Goal: Task Accomplishment & Management: Manage account settings

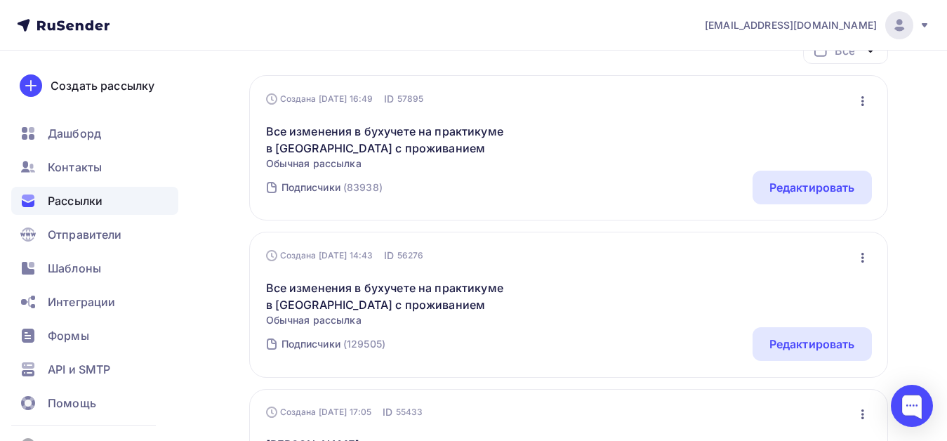
scroll to position [140, 0]
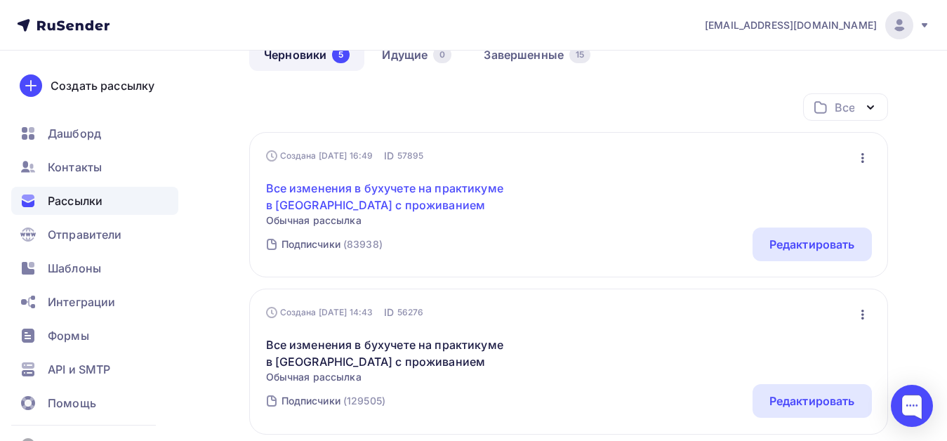
click at [398, 189] on link "Все изменения в бухучете на практикуме в Сочи с проживанием" at bounding box center [386, 197] width 241 height 34
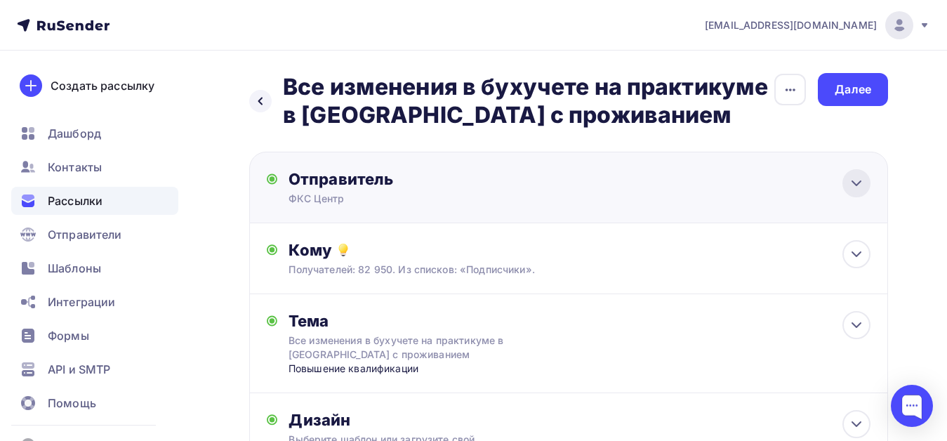
click at [859, 187] on icon at bounding box center [856, 183] width 17 height 17
type input "ФКС Центр"
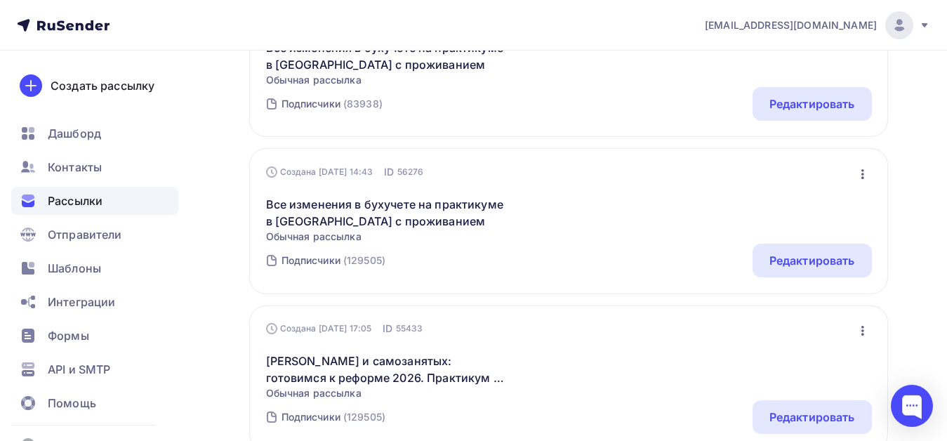
scroll to position [351, 0]
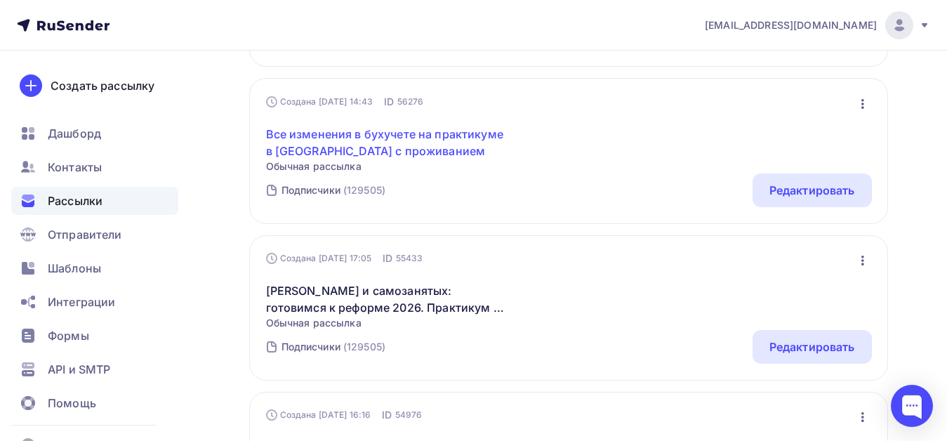
click at [407, 136] on link "Все изменения в бухучете на практикуме в Сочи с проживанием" at bounding box center [386, 143] width 241 height 34
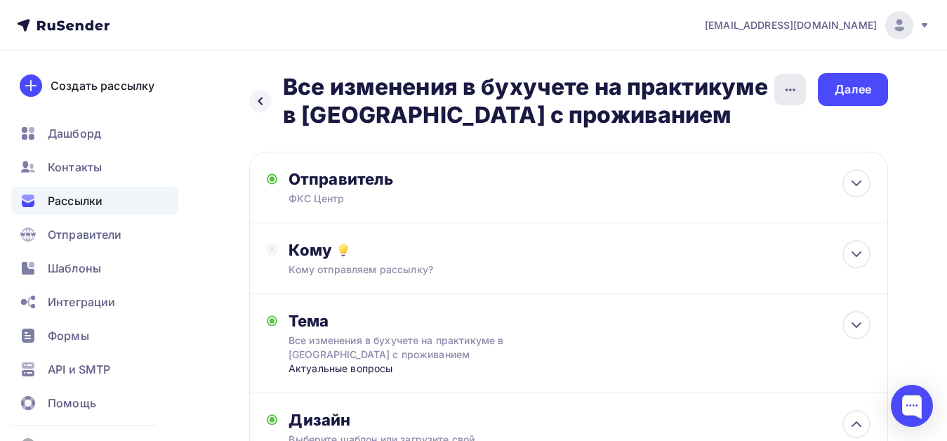
click at [789, 99] on div "button" at bounding box center [790, 90] width 32 height 32
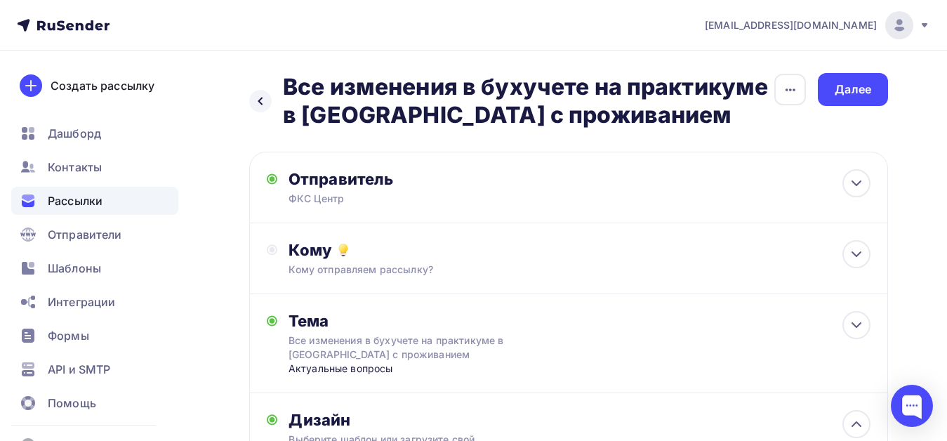
drag, startPoint x: 91, startPoint y: 203, endPoint x: 171, endPoint y: 207, distance: 80.1
click at [91, 202] on span "Рассылки" at bounding box center [75, 200] width 55 height 17
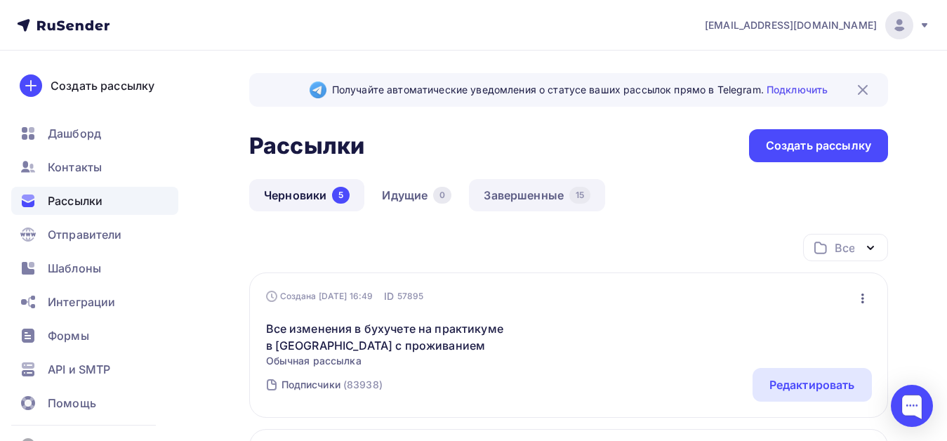
click at [526, 197] on link "Завершенные 15" at bounding box center [537, 195] width 136 height 32
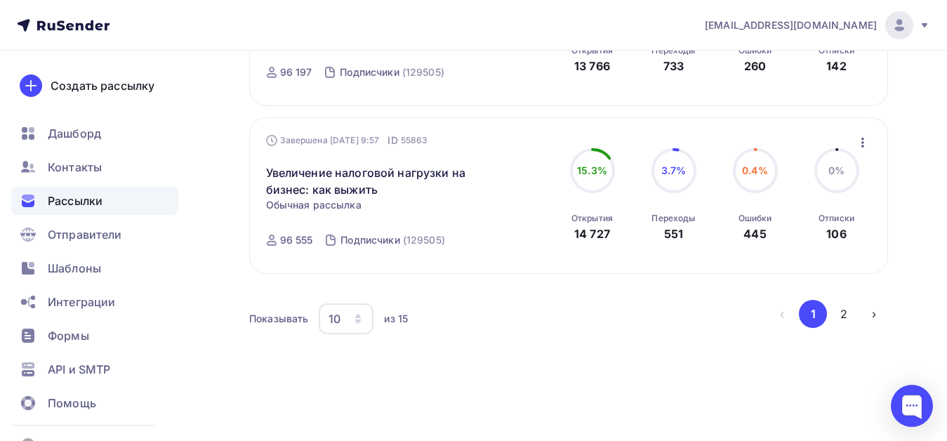
scroll to position [1669, 0]
click at [928, 24] on icon at bounding box center [924, 25] width 11 height 11
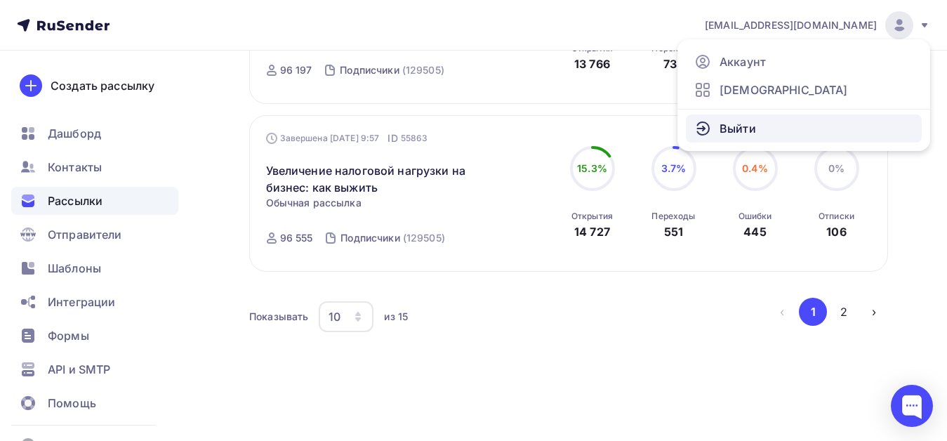
click at [736, 124] on span "Выйти" at bounding box center [737, 128] width 36 height 17
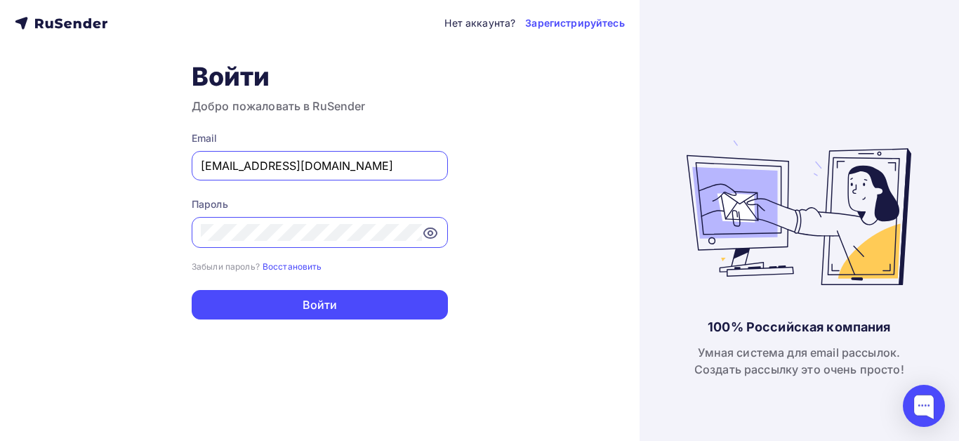
click at [397, 170] on input "[EMAIL_ADDRESS][DOMAIN_NAME]" at bounding box center [320, 165] width 238 height 17
type input "info@ecargentum.ru"
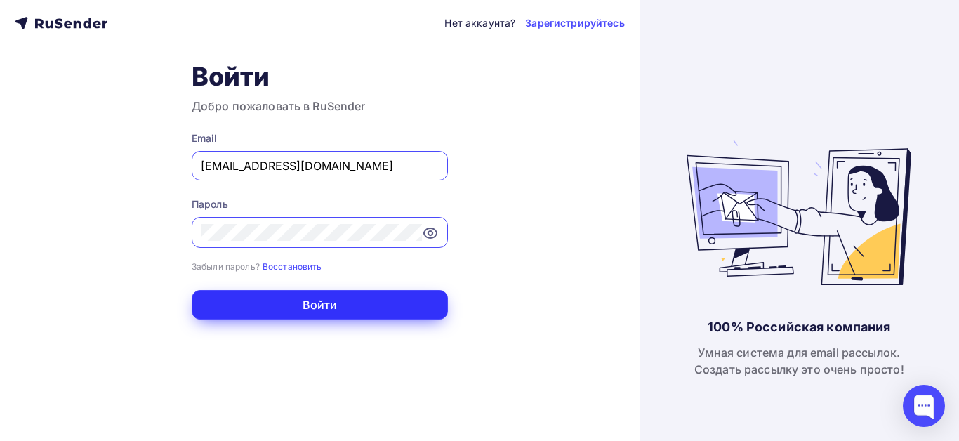
click at [291, 300] on button "Войти" at bounding box center [320, 304] width 256 height 29
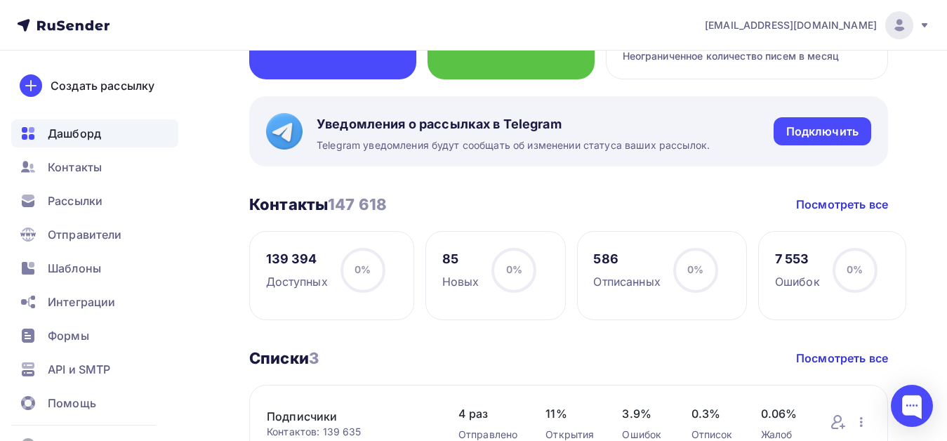
scroll to position [211, 0]
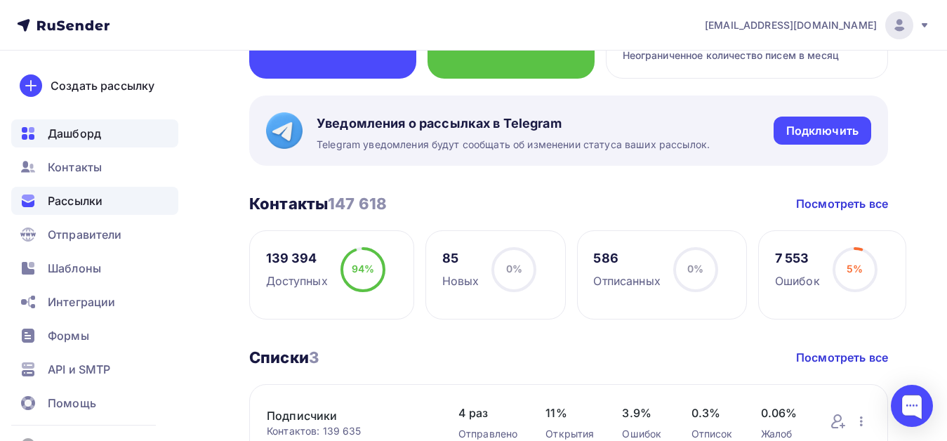
click at [72, 201] on span "Рассылки" at bounding box center [75, 200] width 55 height 17
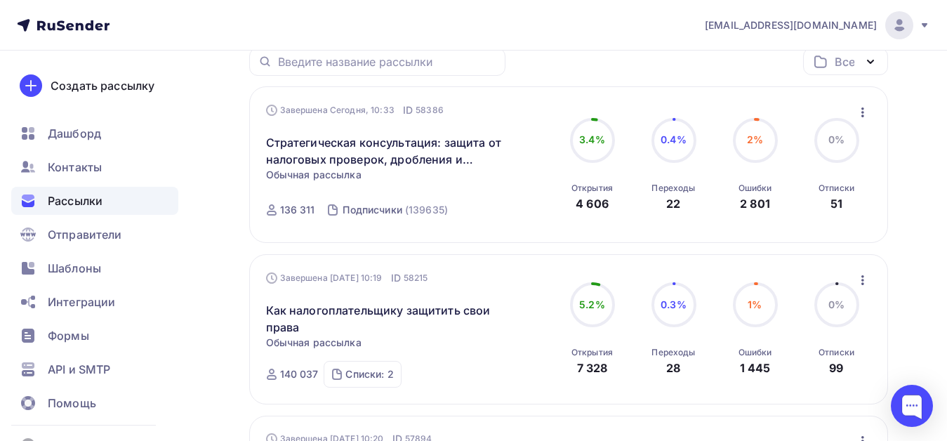
scroll to position [211, 0]
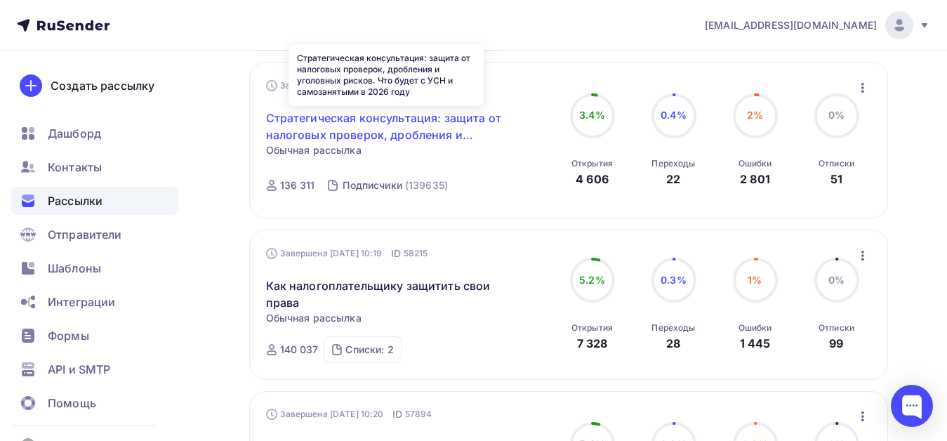
click at [418, 121] on link "Стратегическая консультация: защита от налоговых проверок, дробления и уголовны…" at bounding box center [386, 126] width 241 height 34
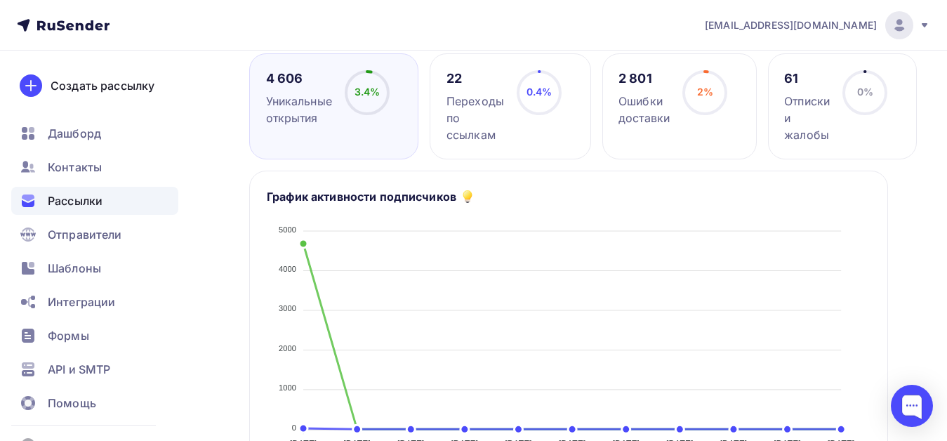
scroll to position [281, 0]
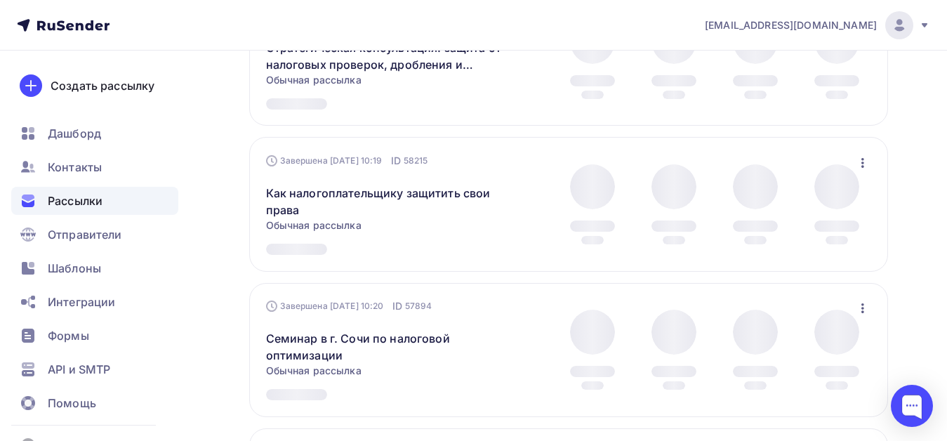
scroll to position [211, 0]
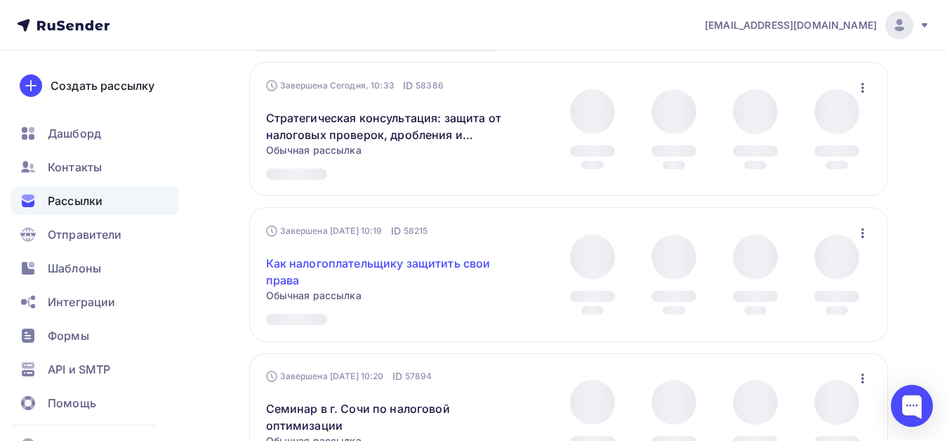
click at [420, 264] on link "Как налогоплательщику защитить свои права" at bounding box center [386, 272] width 241 height 34
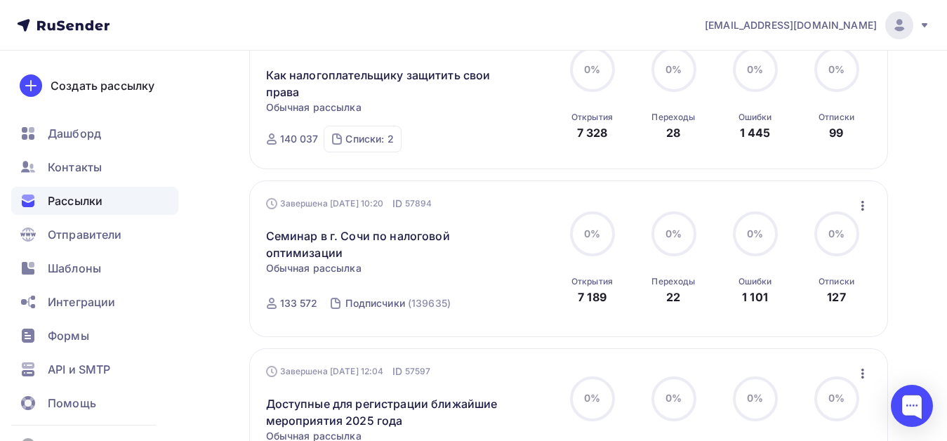
scroll to position [444, 0]
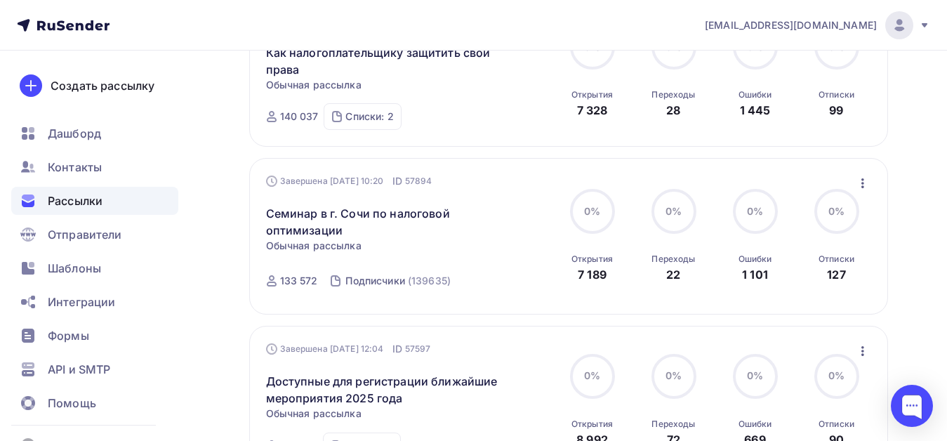
click at [370, 193] on div "Семинар в г. Сочи по налоговой оптимизации Статистика Обзор рассылки Копировать…" at bounding box center [409, 213] width 286 height 51
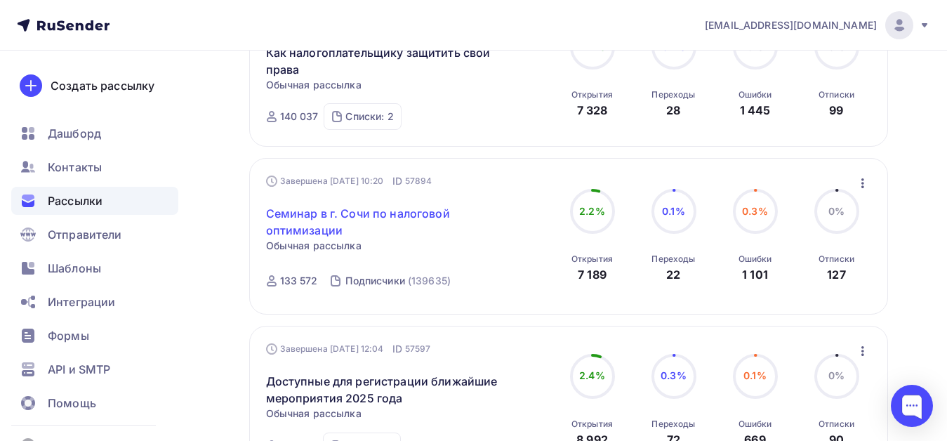
click at [376, 215] on link "Семинар в г. Сочи по налоговой оптимизации" at bounding box center [386, 222] width 241 height 34
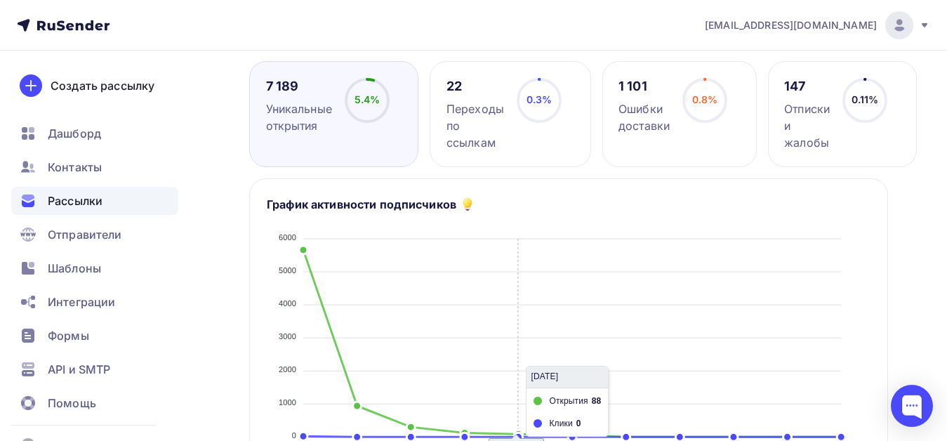
scroll to position [211, 0]
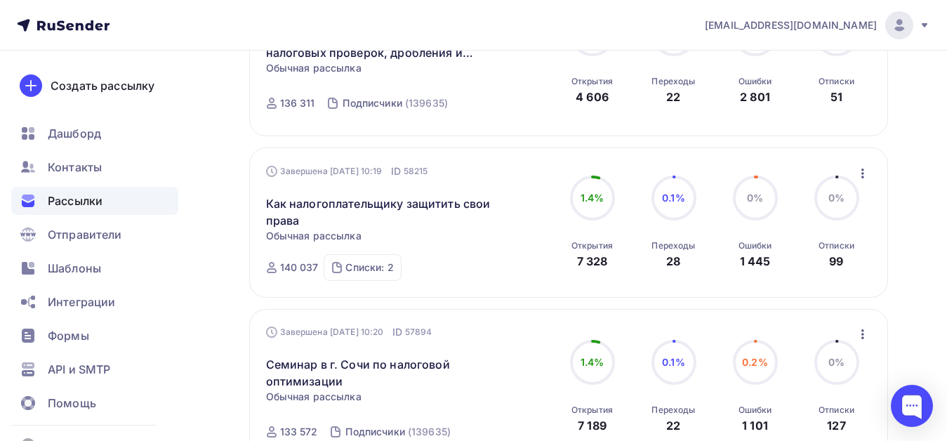
scroll to position [316, 0]
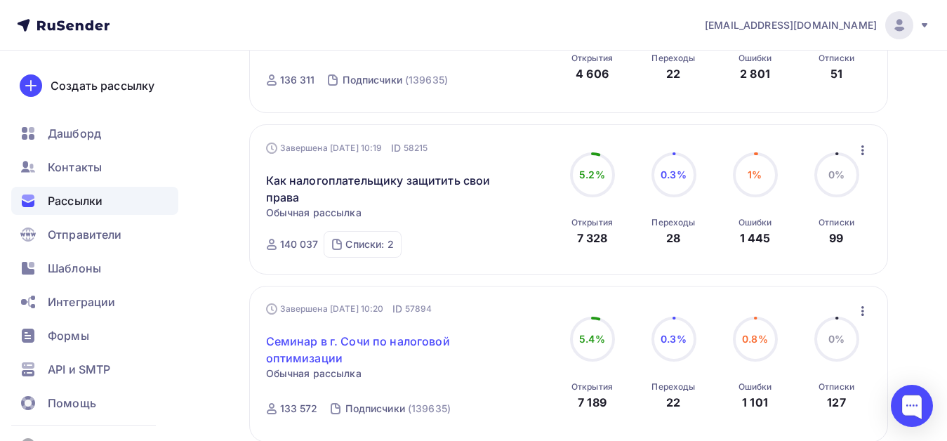
click at [387, 340] on link "Семинар в г. Сочи по налоговой оптимизации" at bounding box center [386, 350] width 241 height 34
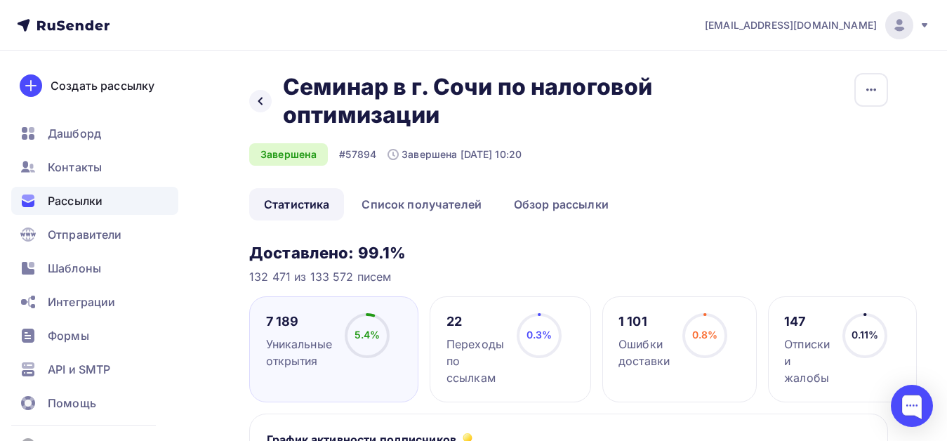
click at [100, 200] on span "Рассылки" at bounding box center [75, 200] width 55 height 17
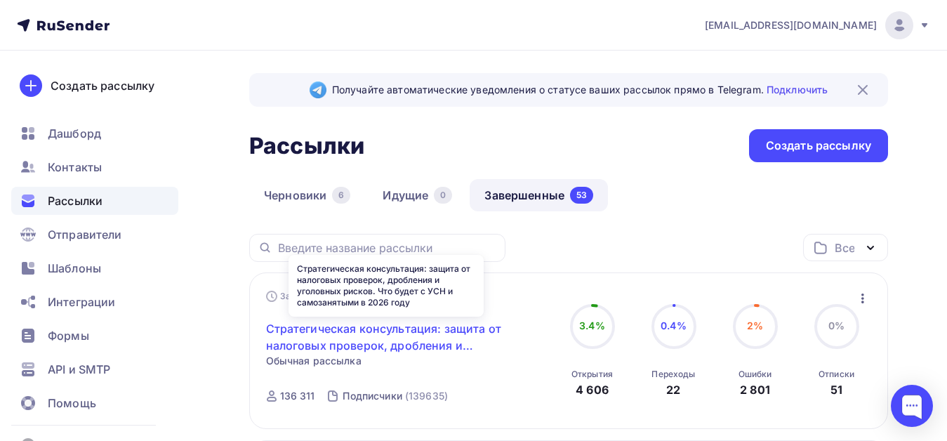
click at [358, 333] on link "Стратегическая консультация: защита от налоговых проверок, дробления и уголовны…" at bounding box center [386, 337] width 241 height 34
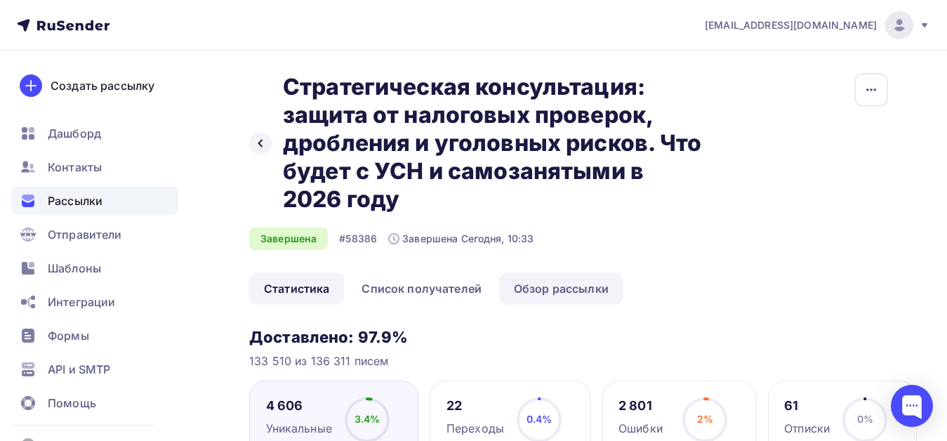
click at [567, 288] on link "Обзор рассылки" at bounding box center [561, 288] width 124 height 32
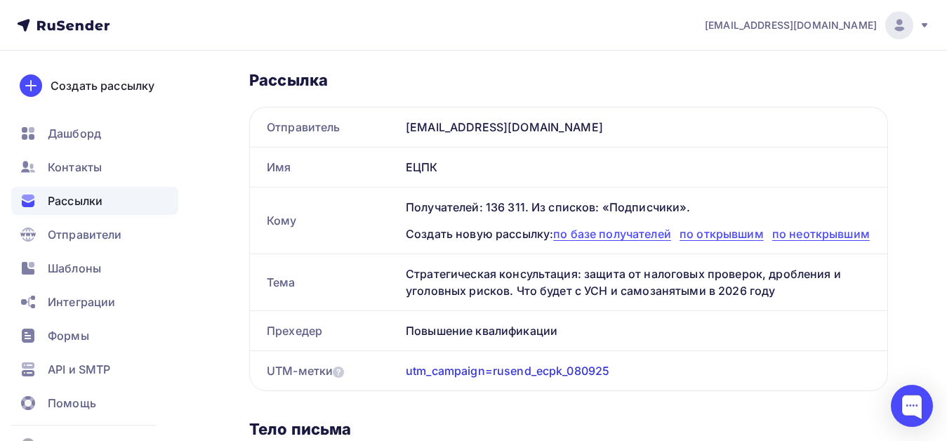
scroll to position [140, 0]
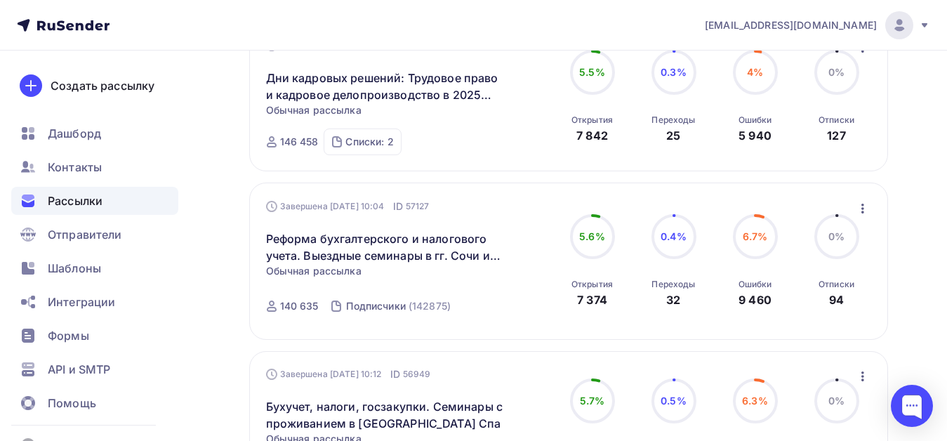
scroll to position [785, 0]
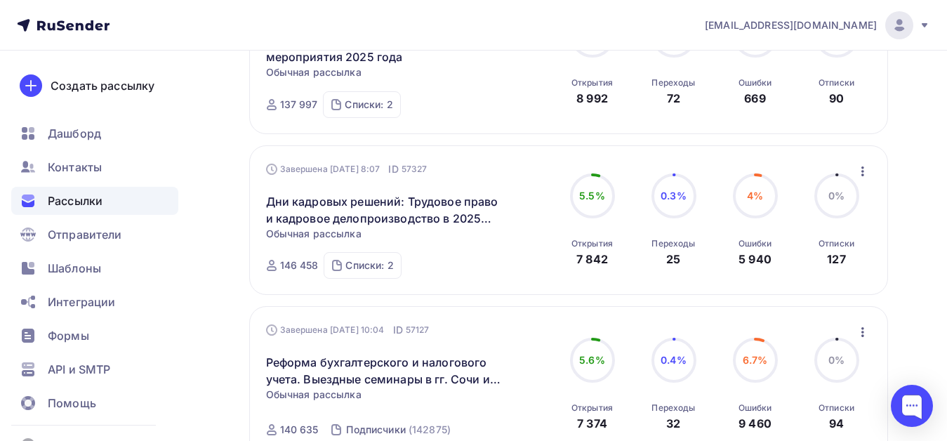
click at [924, 22] on icon at bounding box center [924, 25] width 11 height 11
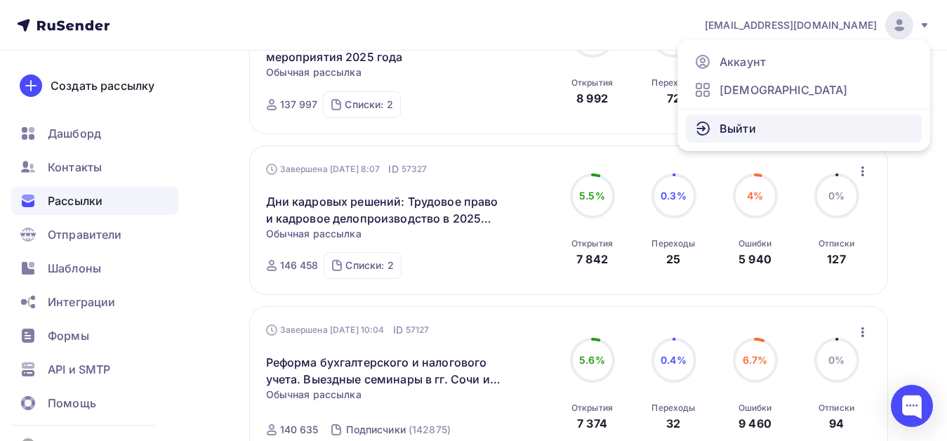
click at [788, 130] on link "Выйти" at bounding box center [804, 128] width 236 height 28
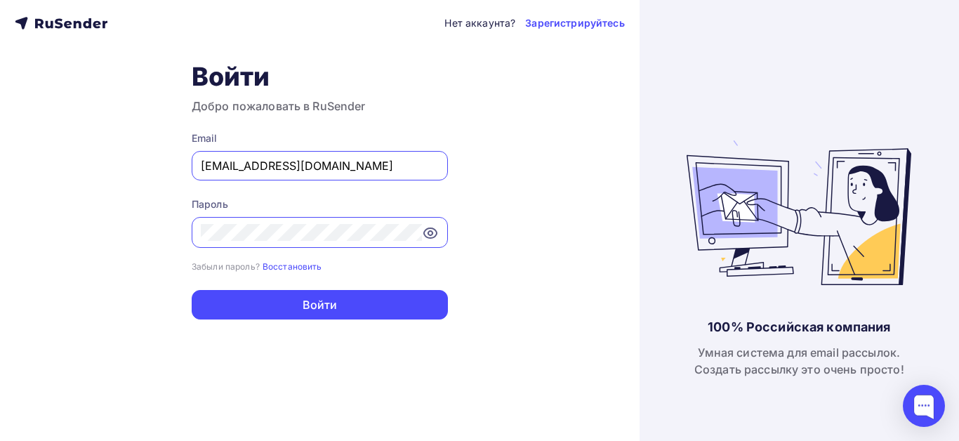
click at [427, 164] on input "info@ecargentum.ru" at bounding box center [320, 165] width 238 height 17
type input "[EMAIL_ADDRESS][DOMAIN_NAME]"
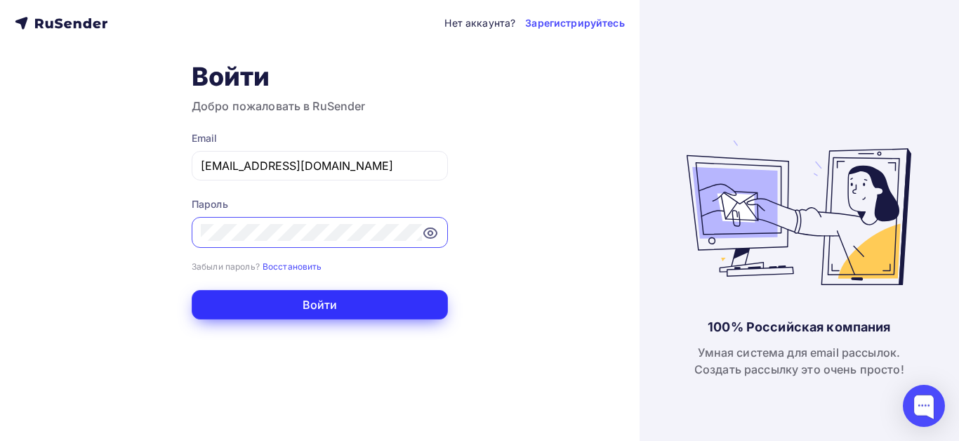
click at [302, 300] on button "Войти" at bounding box center [320, 304] width 256 height 29
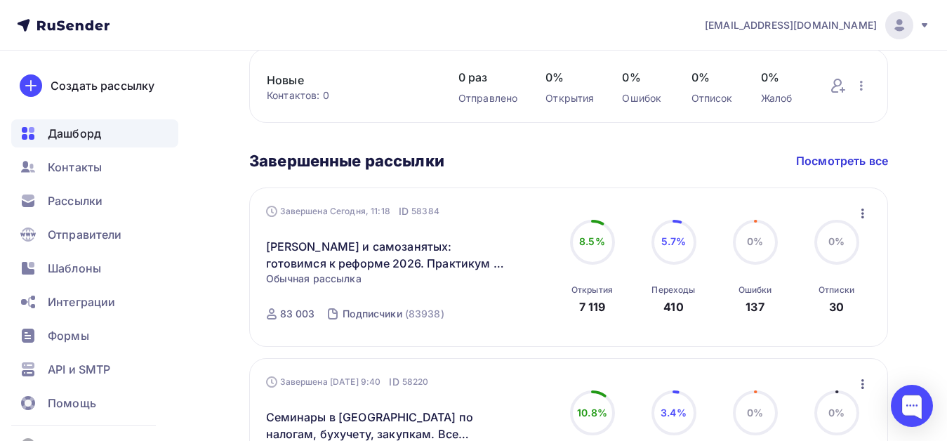
scroll to position [702, 0]
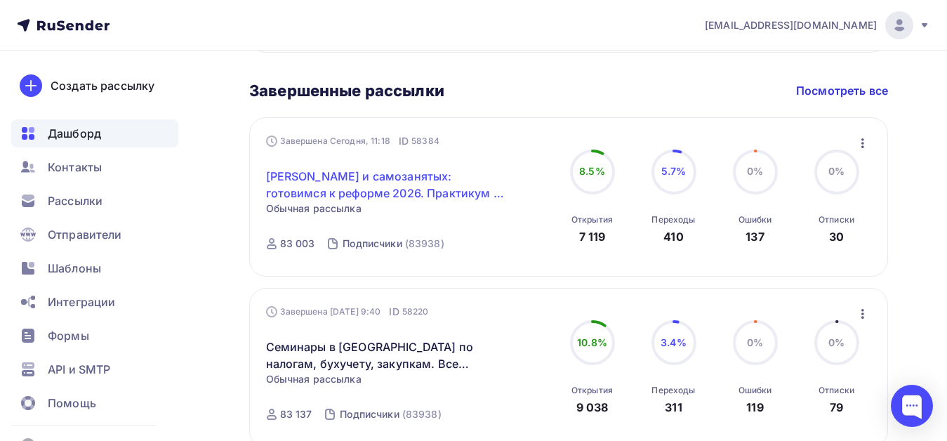
click at [370, 179] on link "Отмена УСН и самозанятых: готовимся к реформе 2026. Практикум в Сочи" at bounding box center [386, 185] width 241 height 34
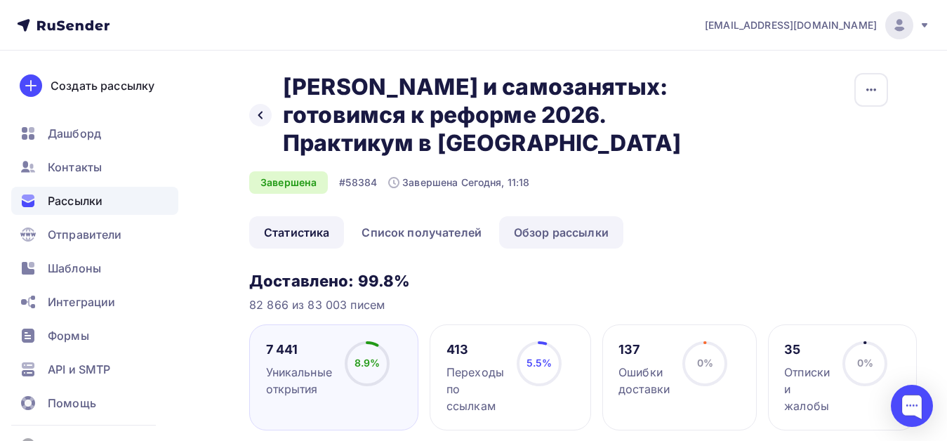
click at [560, 229] on link "Обзор рассылки" at bounding box center [561, 232] width 124 height 32
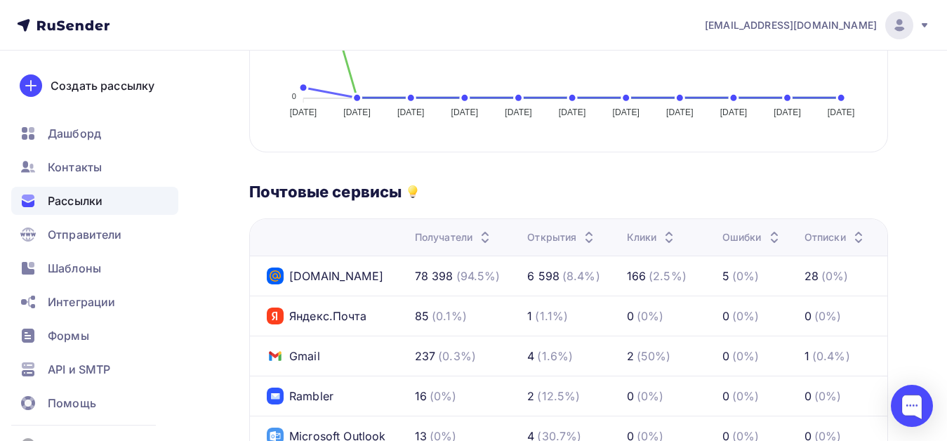
scroll to position [417, 0]
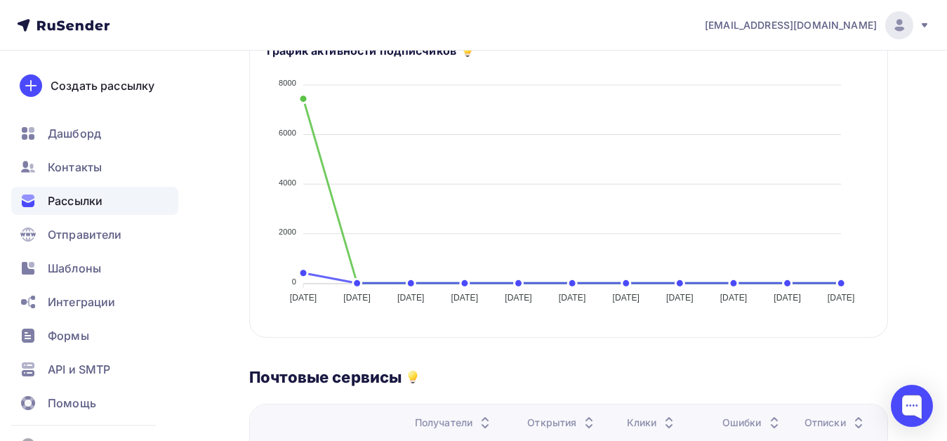
click at [87, 198] on span "Рассылки" at bounding box center [75, 200] width 55 height 17
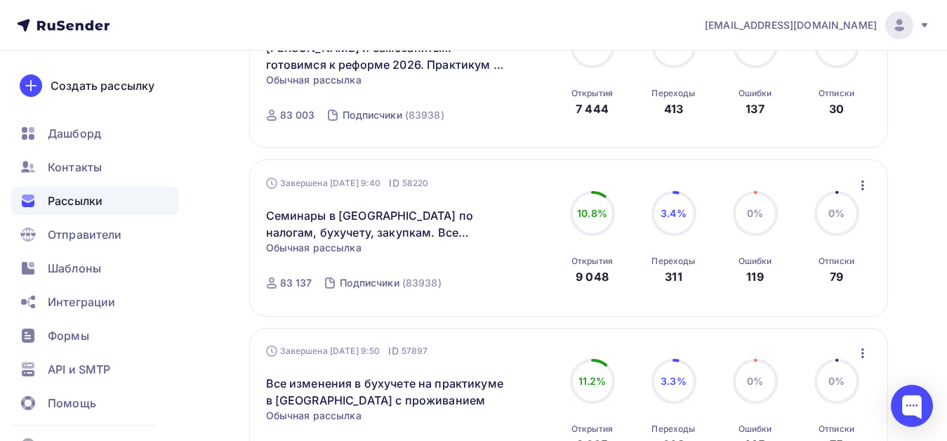
scroll to position [211, 0]
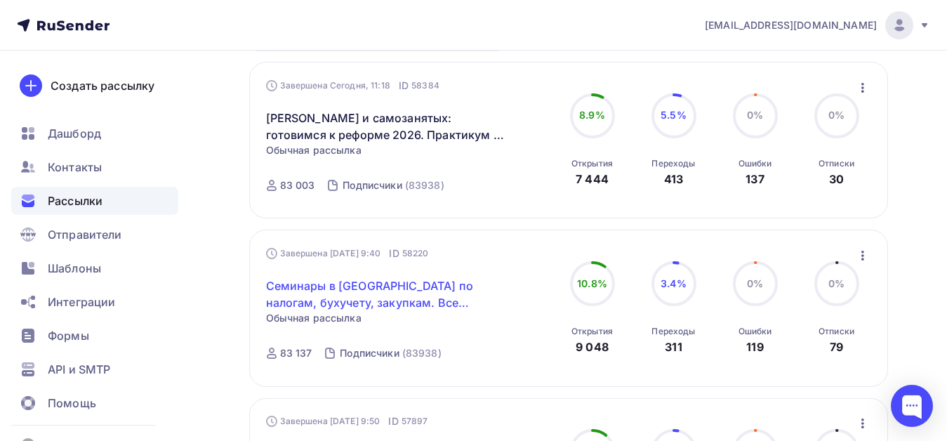
click at [430, 285] on link "Семинары в Сочи по налогам, бухучету, закупкам. Все включено" at bounding box center [386, 294] width 241 height 34
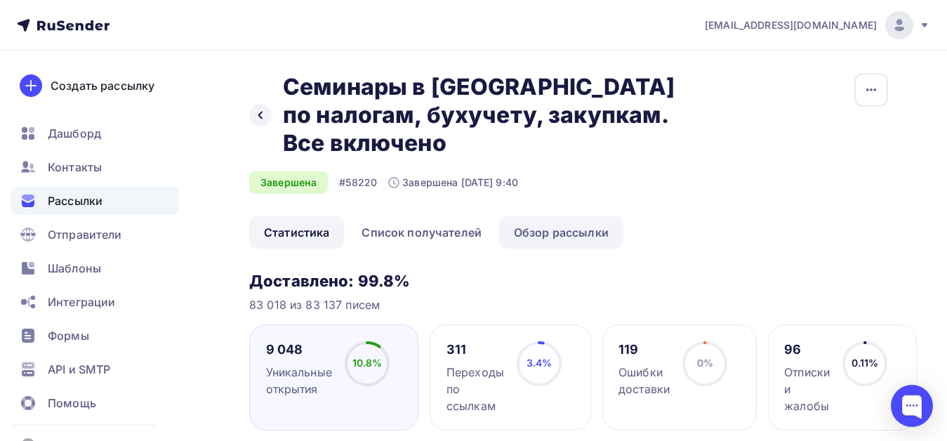
click at [552, 216] on link "Обзор рассылки" at bounding box center [561, 232] width 124 height 32
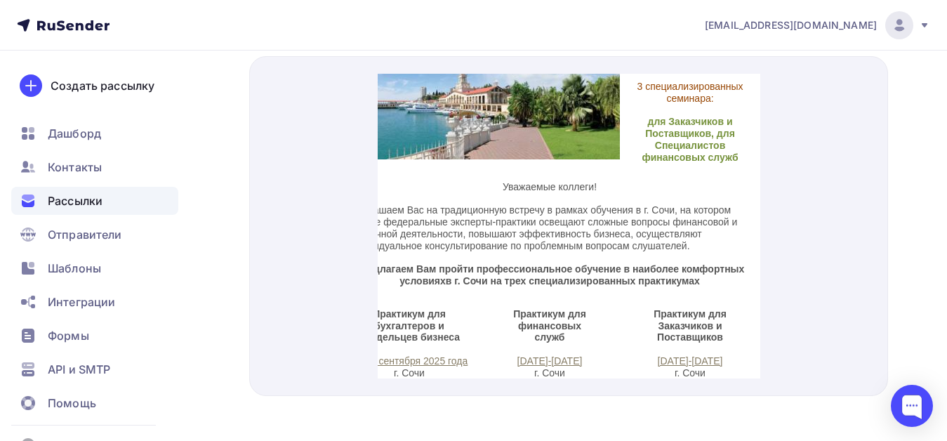
scroll to position [0, 51]
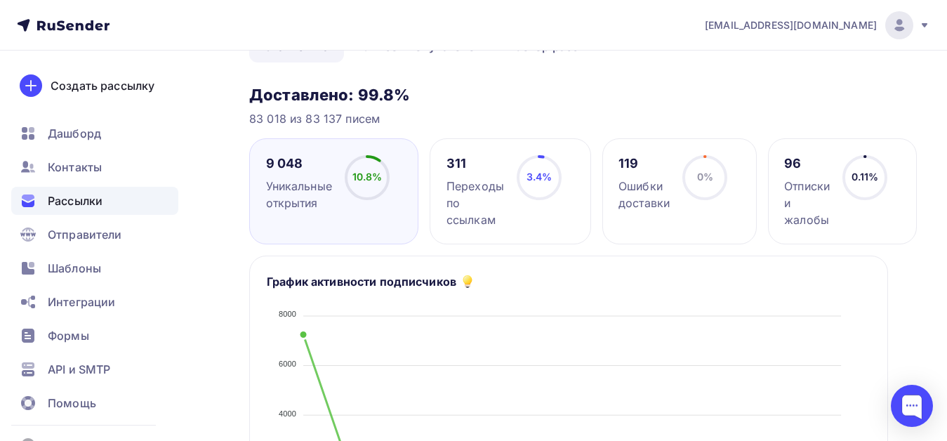
scroll to position [211, 0]
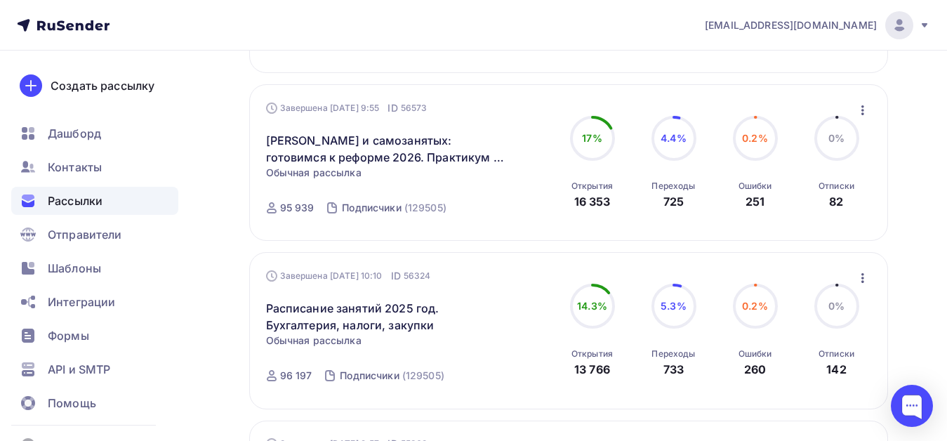
scroll to position [1388, 0]
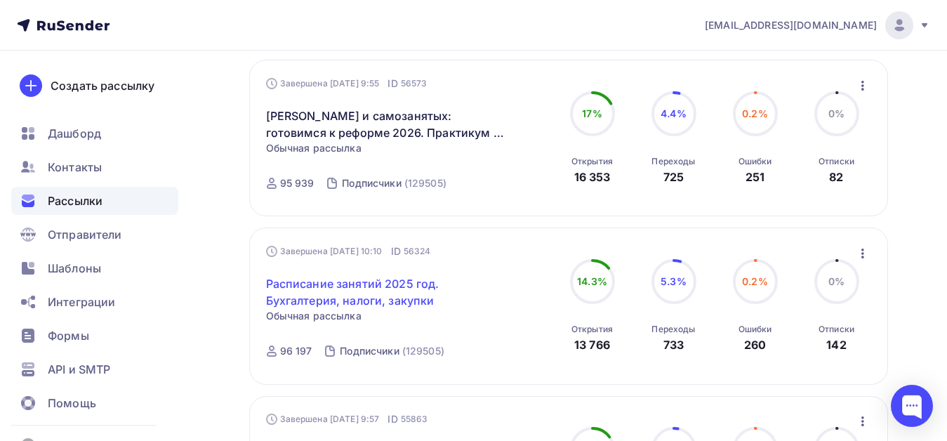
click at [416, 281] on link "Расписание занятий 2025 год. Бухгалтерия, налоги, закупки" at bounding box center [386, 292] width 241 height 34
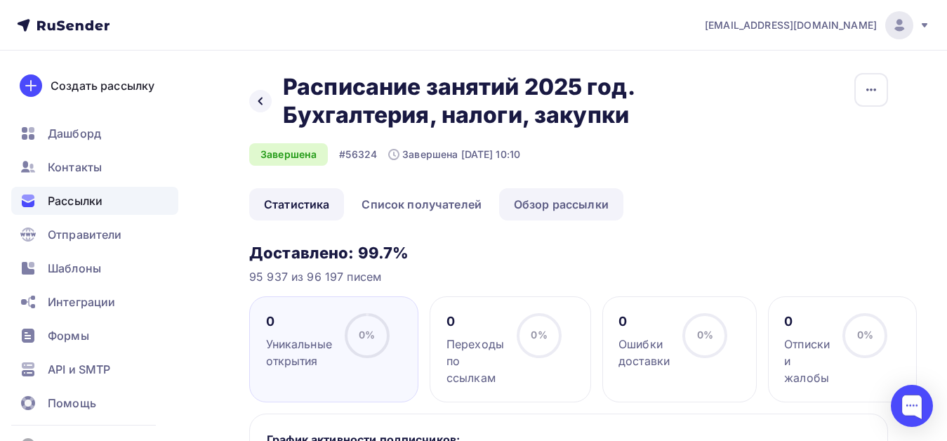
click at [544, 210] on link "Обзор рассылки" at bounding box center [561, 204] width 124 height 32
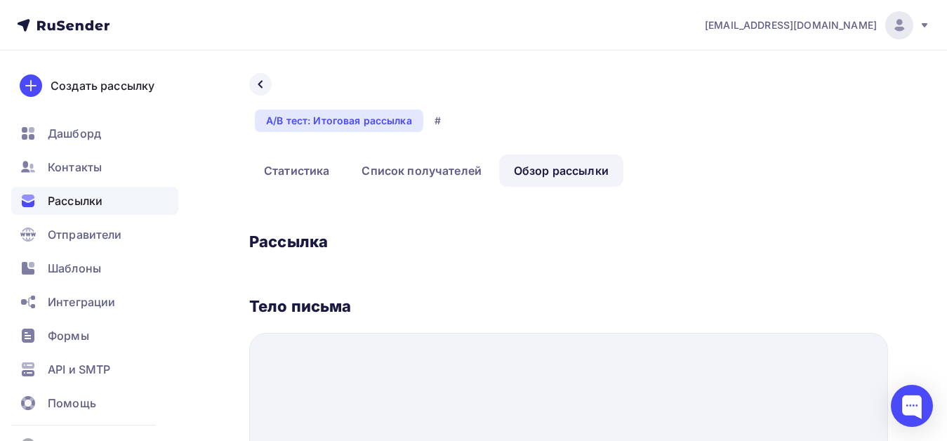
click at [557, 173] on link "Обзор рассылки" at bounding box center [561, 170] width 124 height 32
click at [545, 171] on link "Обзор рассылки" at bounding box center [561, 170] width 124 height 32
